Goal: Find contact information: Find contact information

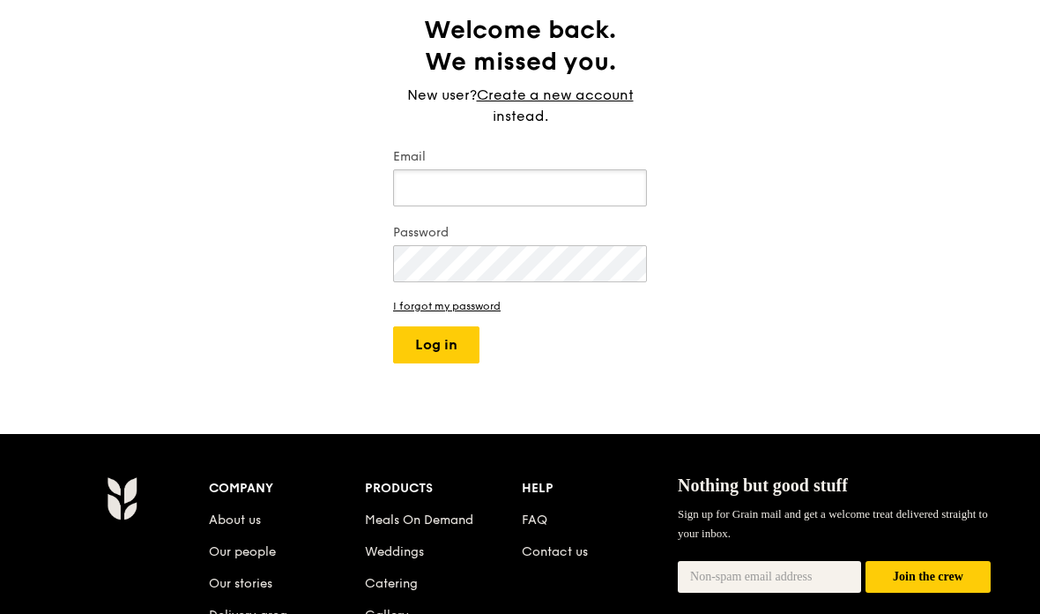
click at [596, 184] on input "Email" at bounding box center [520, 187] width 254 height 37
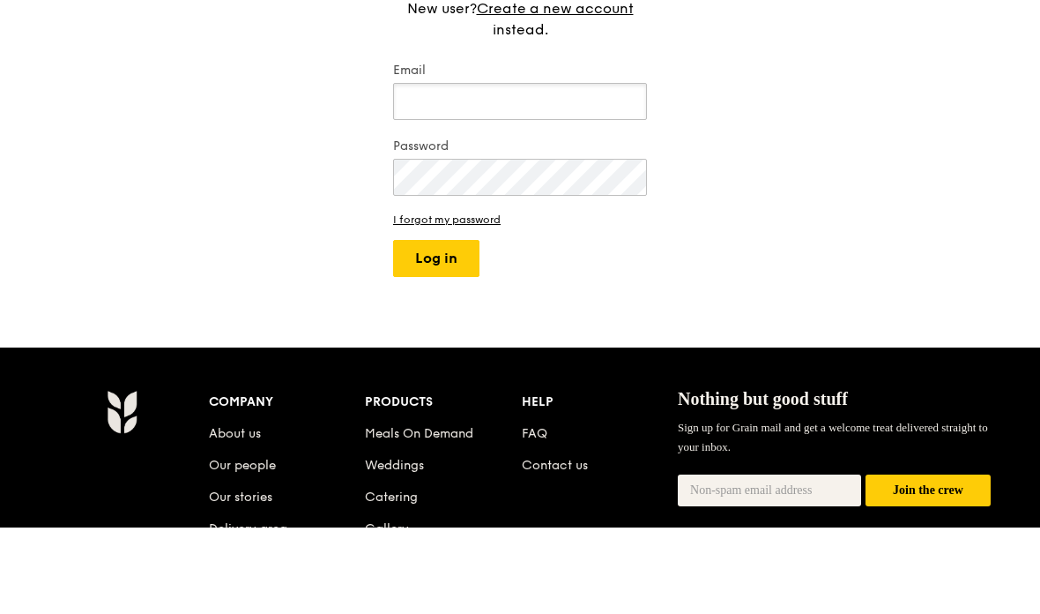
type input "LINWEIPTR@GMAIL.COM"
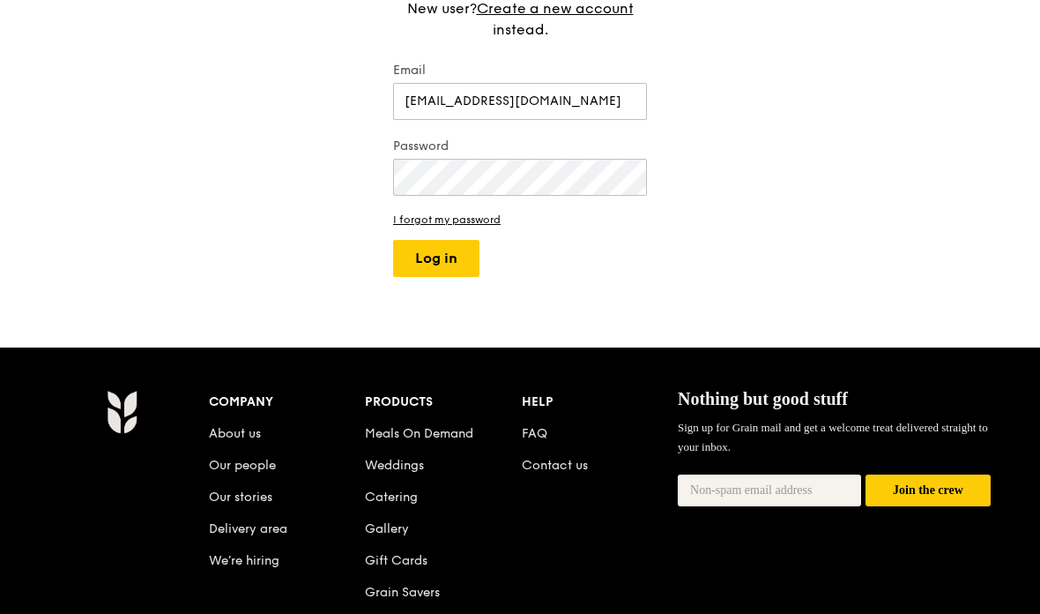
click at [465, 257] on button "Log in" at bounding box center [436, 258] width 86 height 37
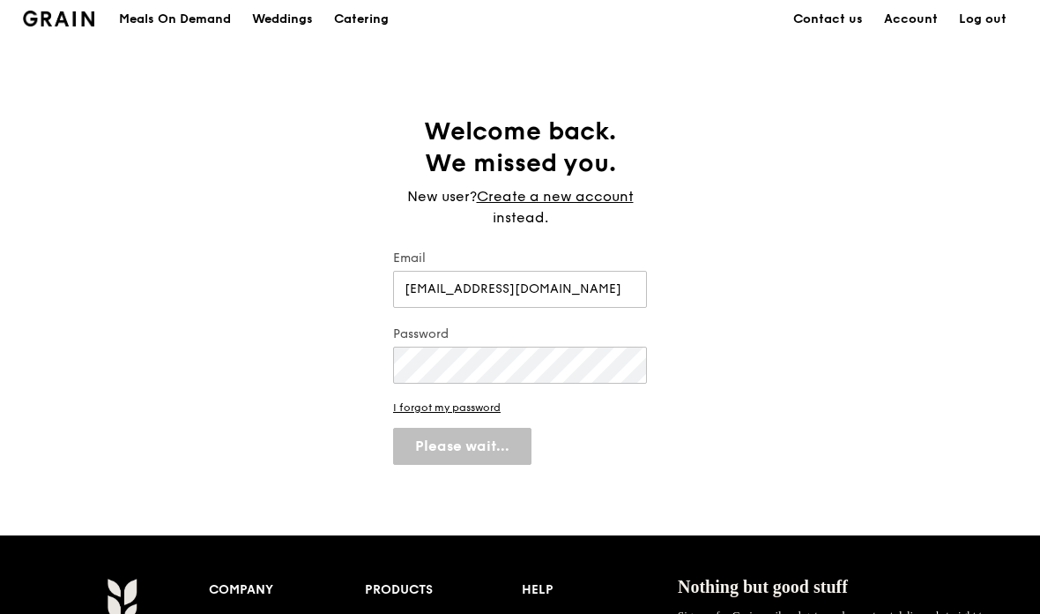
scroll to position [0, 0]
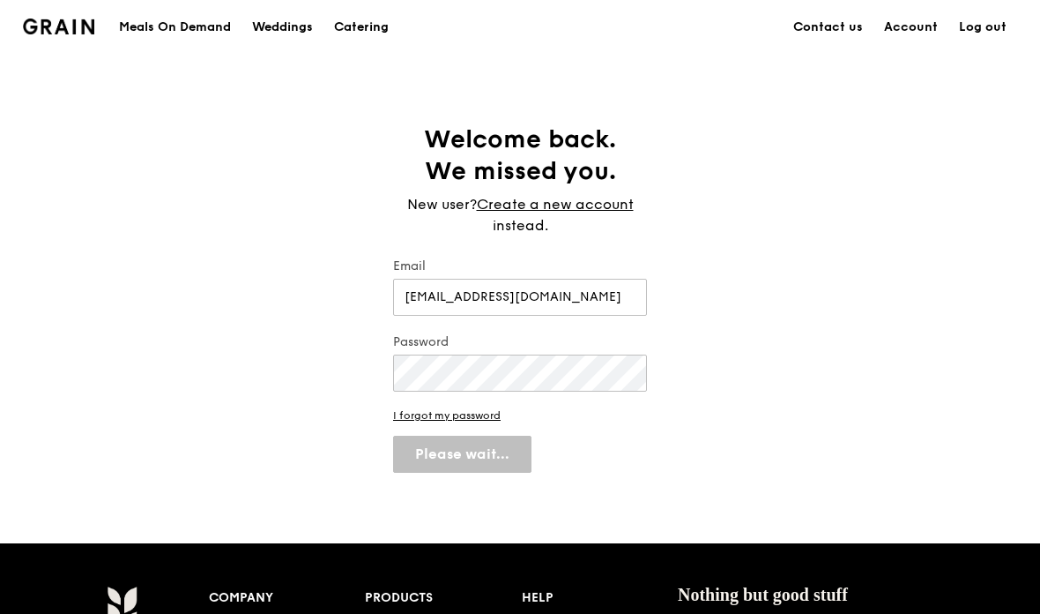
click at [970, 234] on div "Welcome back. We missed you. New user? Create a new account instead. Email LINW…" at bounding box center [520, 297] width 1040 height 349
click at [916, 31] on link "Account" at bounding box center [911, 27] width 75 height 53
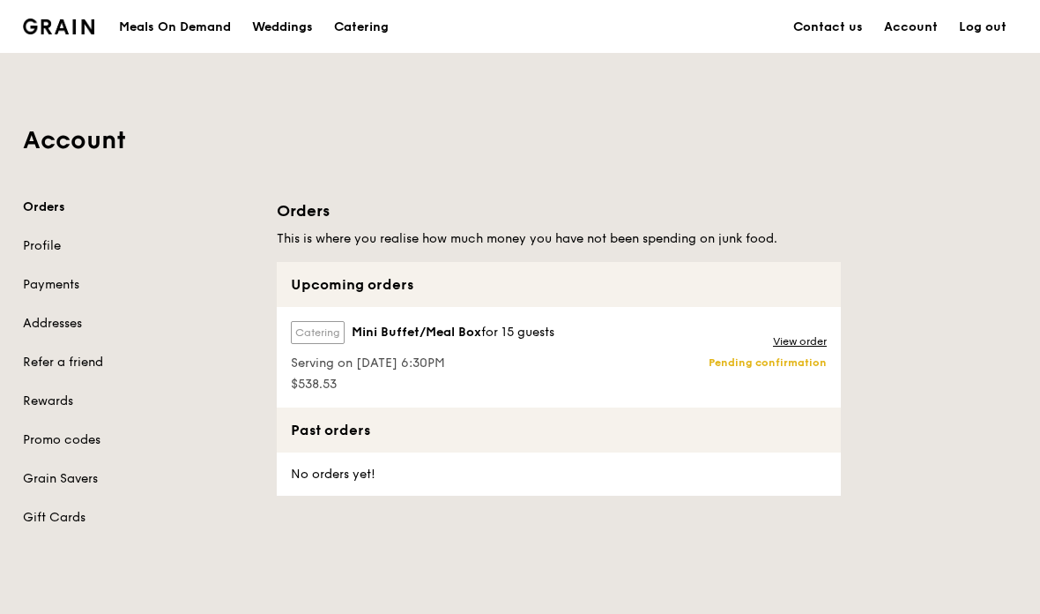
click at [808, 348] on link "View order" at bounding box center [800, 341] width 54 height 14
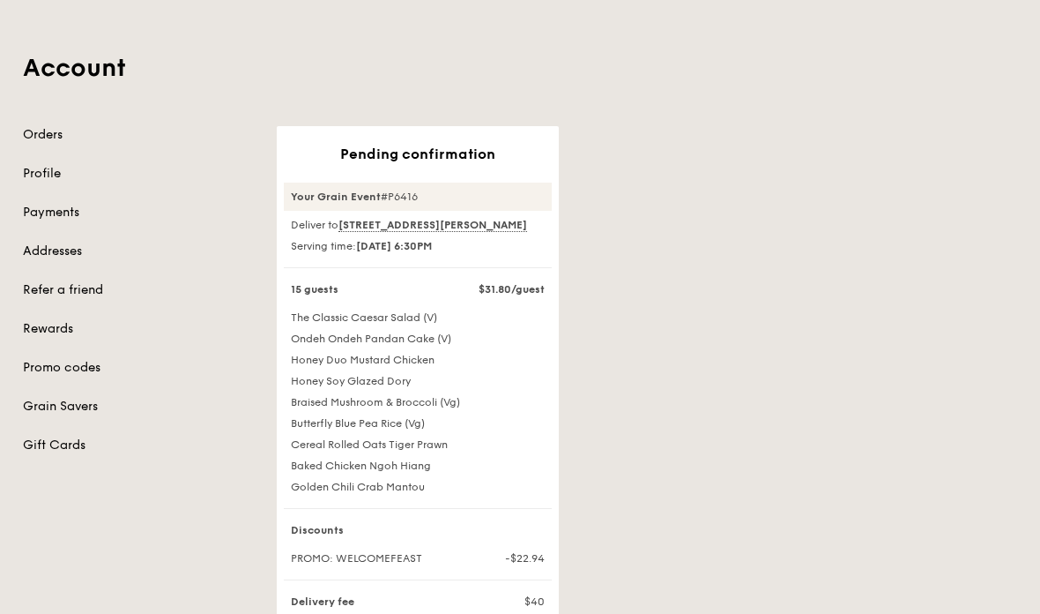
scroll to position [53, 0]
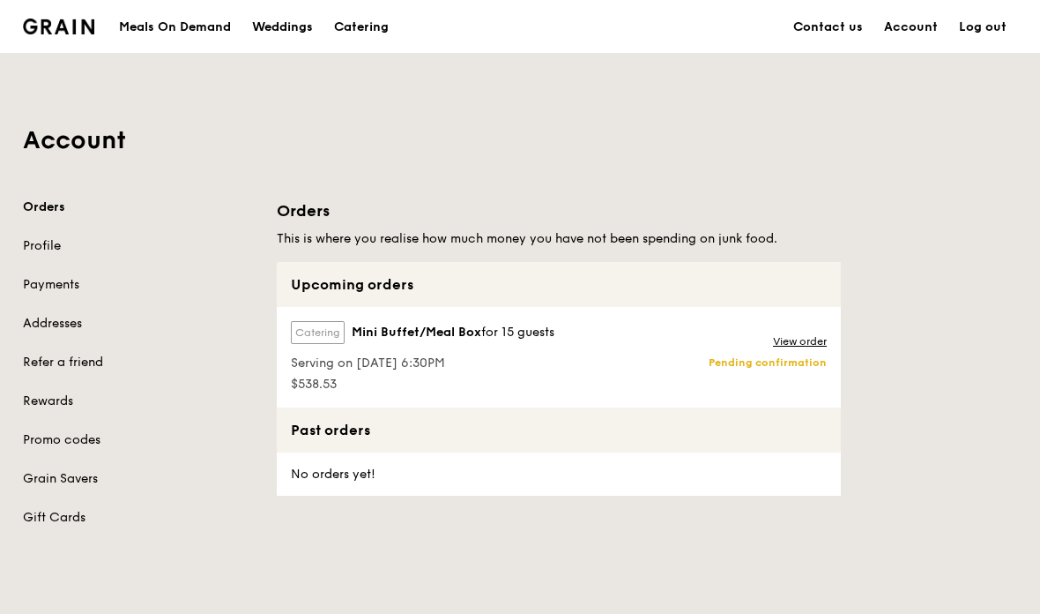
click at [750, 394] on div "View order Pending confirmation" at bounding box center [769, 357] width 143 height 100
click at [747, 405] on div "View order Pending confirmation" at bounding box center [769, 357] width 143 height 100
click at [904, 342] on div "Orders This is where you realise how much money you have not been spending on j…" at bounding box center [647, 346] width 762 height 297
click at [697, 378] on div "Catering Mini Buffet/Meal Box for 15 guests Serving on 23 Aug 2025, 6:30PM $538…" at bounding box center [559, 357] width 564 height 100
click at [842, 37] on link "Contact us" at bounding box center [828, 27] width 91 height 53
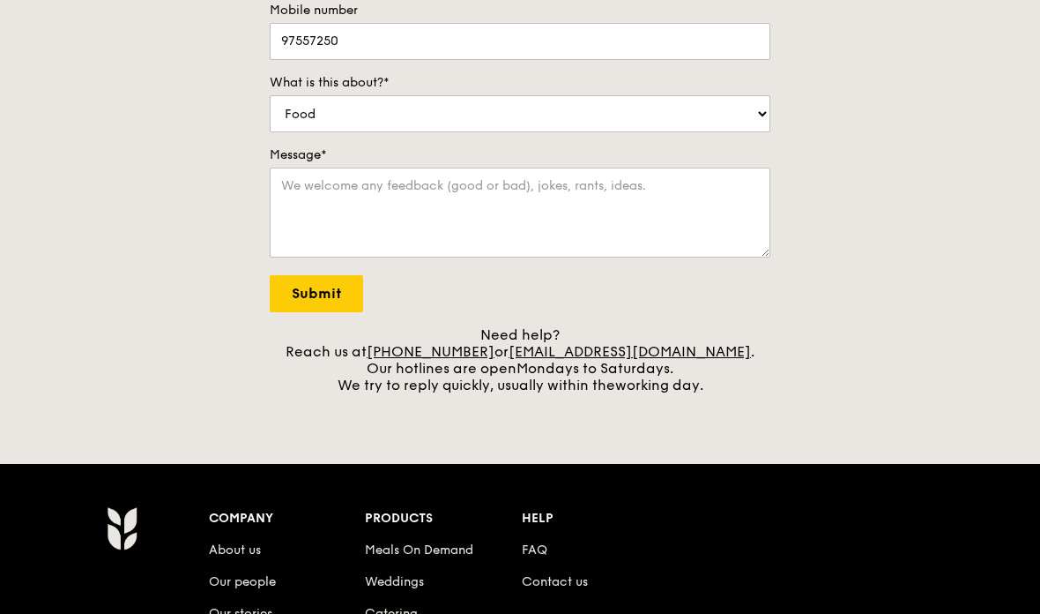
scroll to position [420, 0]
